Goal: Communication & Community: Answer question/provide support

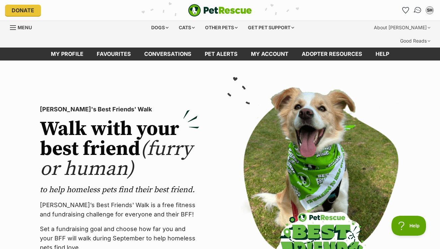
click at [418, 10] on img "Conversations" at bounding box center [418, 10] width 9 height 9
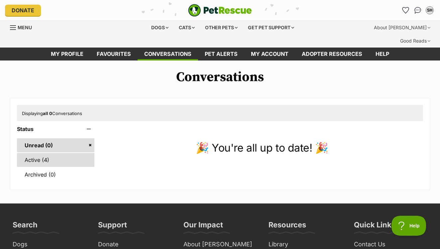
click at [45, 153] on link "Active (4)" at bounding box center [56, 160] width 78 height 14
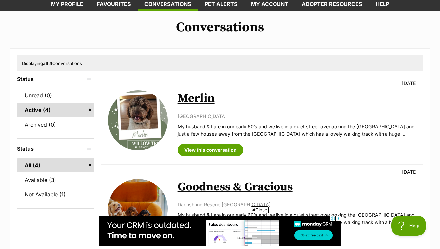
scroll to position [52, 0]
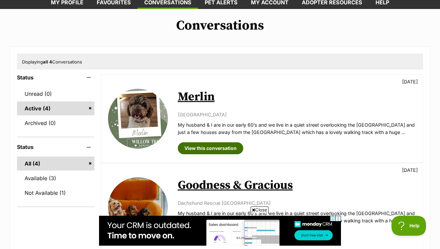
click at [219, 142] on link "View this conversation" at bounding box center [211, 148] width 66 height 12
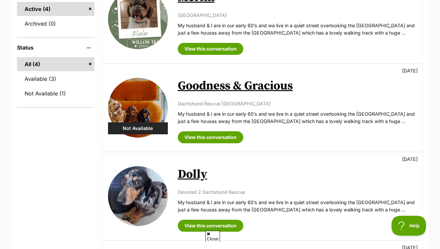
scroll to position [167, 0]
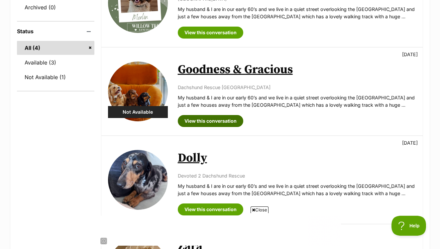
click at [200, 115] on link "View this conversation" at bounding box center [211, 121] width 66 height 12
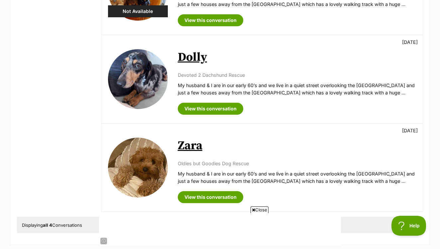
scroll to position [268, 0]
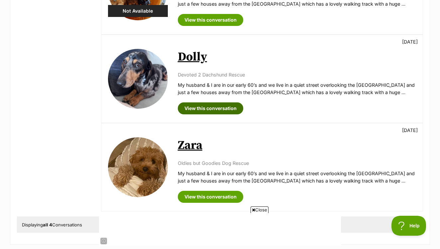
click at [199, 102] on link "View this conversation" at bounding box center [211, 108] width 66 height 12
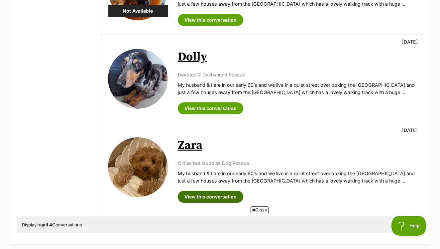
scroll to position [0, 0]
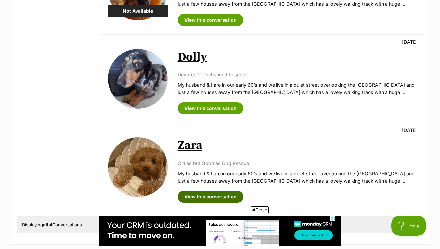
click at [193, 191] on link "View this conversation" at bounding box center [211, 197] width 66 height 12
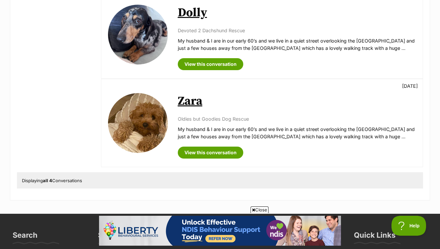
scroll to position [311, 0]
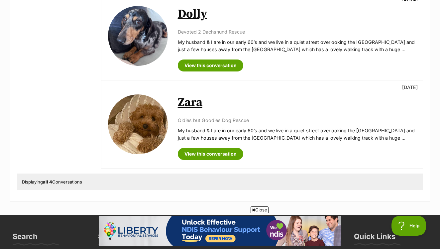
click at [186, 95] on link "Zara" at bounding box center [190, 102] width 25 height 15
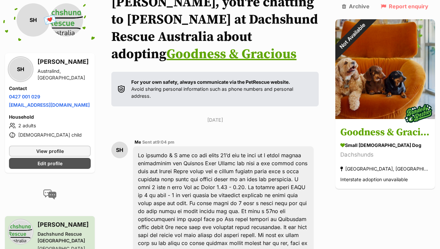
scroll to position [74, 0]
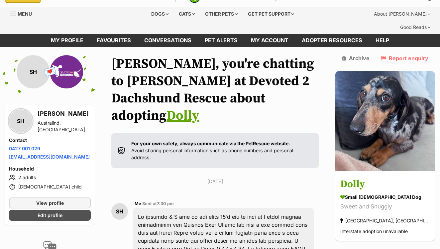
scroll to position [12, 0]
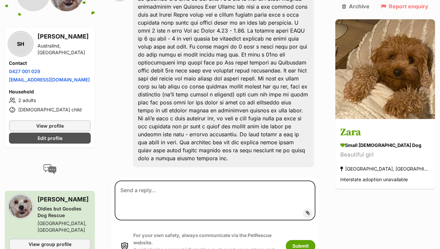
scroll to position [234, 0]
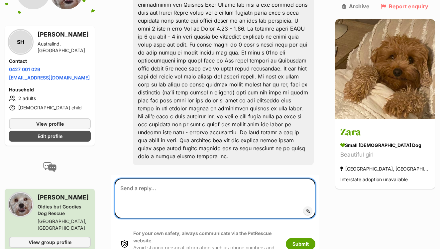
click at [134, 179] on textarea at bounding box center [215, 199] width 201 height 40
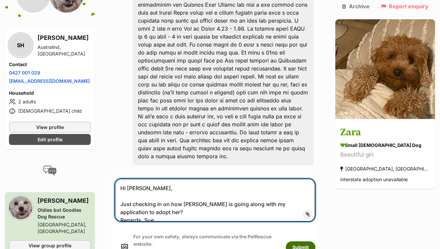
type textarea "Hi [PERSON_NAME], Just checking in on how [PERSON_NAME] is going along with my …"
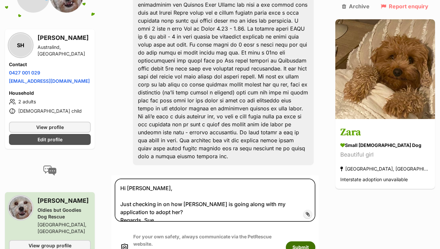
click at [316, 242] on button "Submit" at bounding box center [301, 248] width 30 height 12
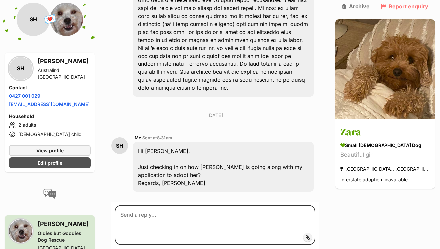
scroll to position [301, 0]
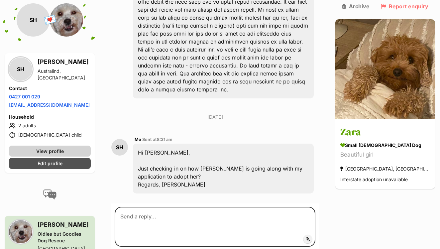
click at [58, 148] on span "View profile" at bounding box center [50, 151] width 28 height 7
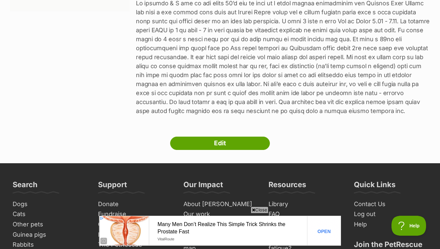
scroll to position [195, 0]
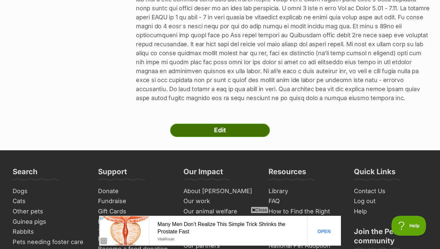
click at [218, 124] on link "Edit" at bounding box center [220, 130] width 100 height 13
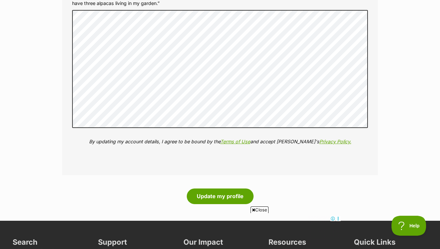
scroll to position [822, 0]
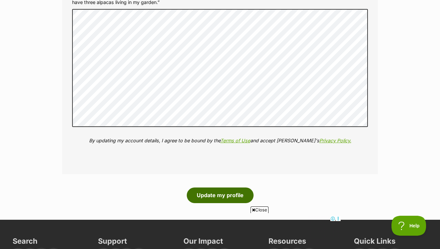
click at [202, 188] on button "Update my profile" at bounding box center [220, 195] width 67 height 15
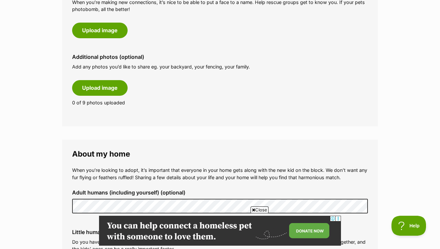
scroll to position [365, 0]
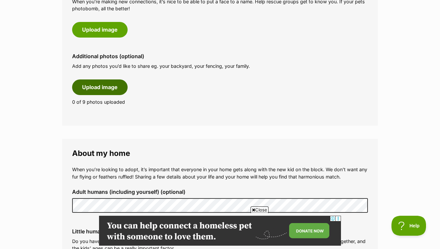
click at [94, 80] on button "Upload image" at bounding box center [100, 87] width 56 height 15
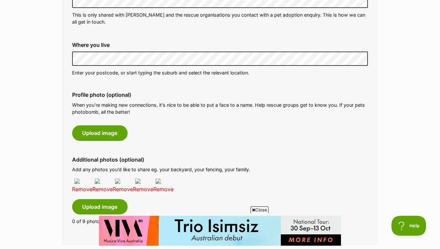
scroll to position [0, 0]
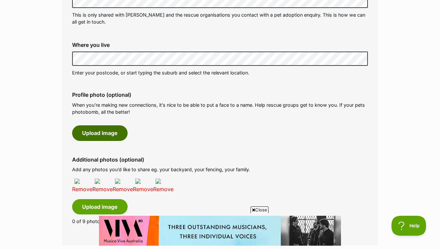
click at [92, 125] on button "Upload image" at bounding box center [100, 132] width 56 height 15
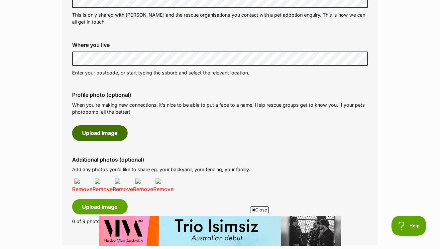
click at [92, 125] on button "Upload image" at bounding box center [100, 132] width 56 height 15
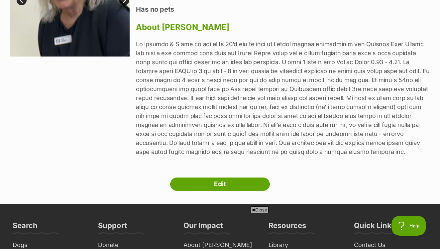
scroll to position [141, 0]
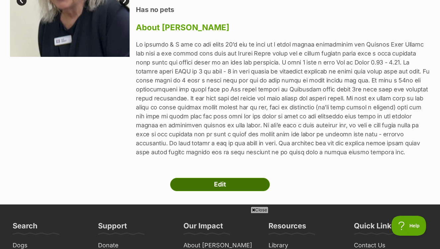
click at [216, 178] on link "Edit" at bounding box center [220, 184] width 100 height 13
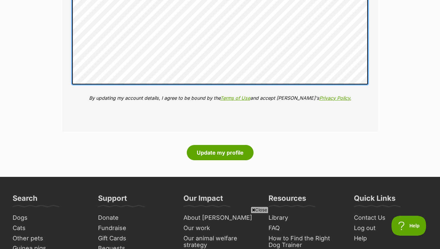
scroll to position [1028, 0]
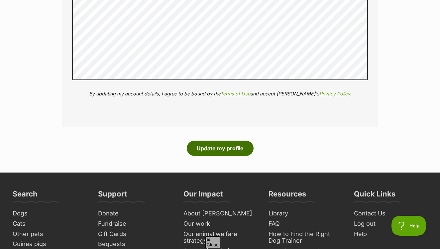
click at [223, 141] on button "Update my profile" at bounding box center [220, 148] width 67 height 15
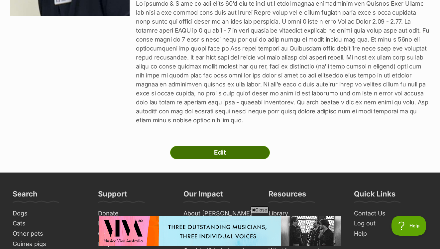
click at [218, 146] on link "Edit" at bounding box center [220, 152] width 100 height 13
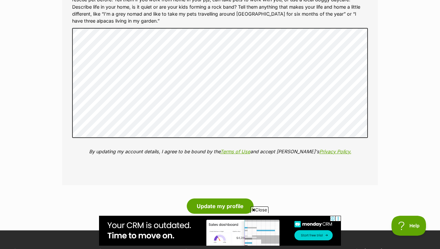
scroll to position [968, 0]
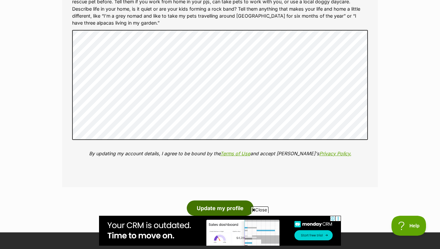
click at [222, 201] on button "Update my profile" at bounding box center [220, 208] width 67 height 15
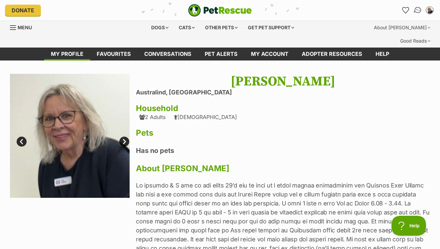
click at [417, 9] on img "Conversations" at bounding box center [418, 10] width 9 height 9
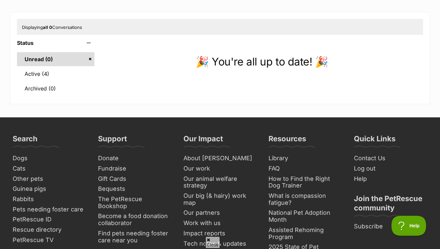
scroll to position [80, 0]
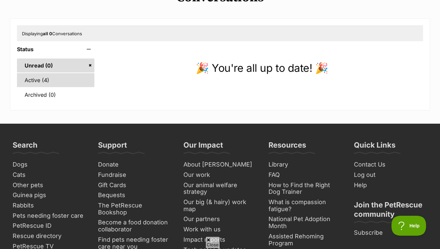
click at [29, 73] on link "Active (4)" at bounding box center [56, 80] width 78 height 14
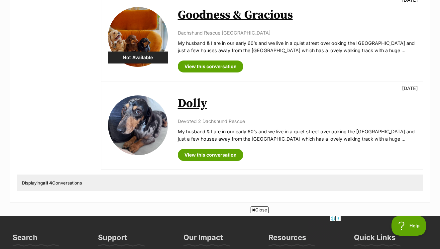
scroll to position [313, 0]
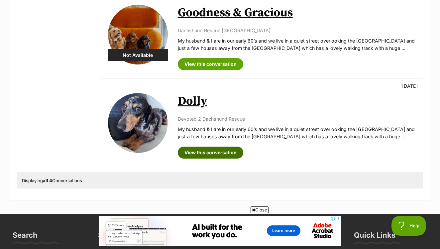
click at [200, 147] on link "View this conversation" at bounding box center [211, 153] width 66 height 12
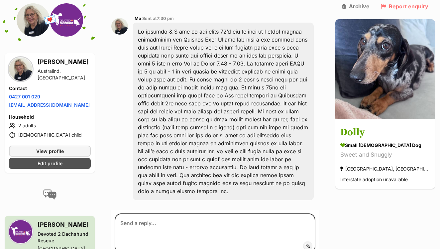
scroll to position [200, 0]
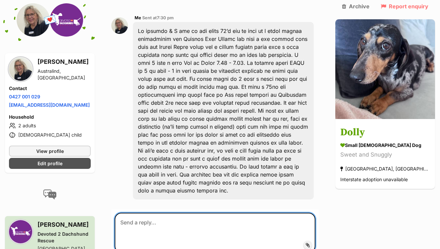
click at [135, 213] on textarea at bounding box center [215, 233] width 201 height 40
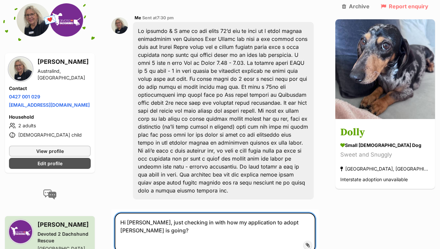
click at [203, 213] on textarea "Hi Ricky, just checking in with how my application to adopt Dolly is going?" at bounding box center [215, 233] width 201 height 40
click at [216, 213] on textarea "Hi Ricky, just checking in with how my application to adopt Dolly is going?" at bounding box center [215, 233] width 201 height 40
click at [189, 213] on textarea "Hi Ricky, just checking in with how Miss Dolly is going along with my applicati…" at bounding box center [215, 233] width 201 height 40
type textarea "Hi Ricky, just checking in with how Miss Dolly is going along with my applicati…"
